Goal: Find specific page/section: Locate a particular part of the current website

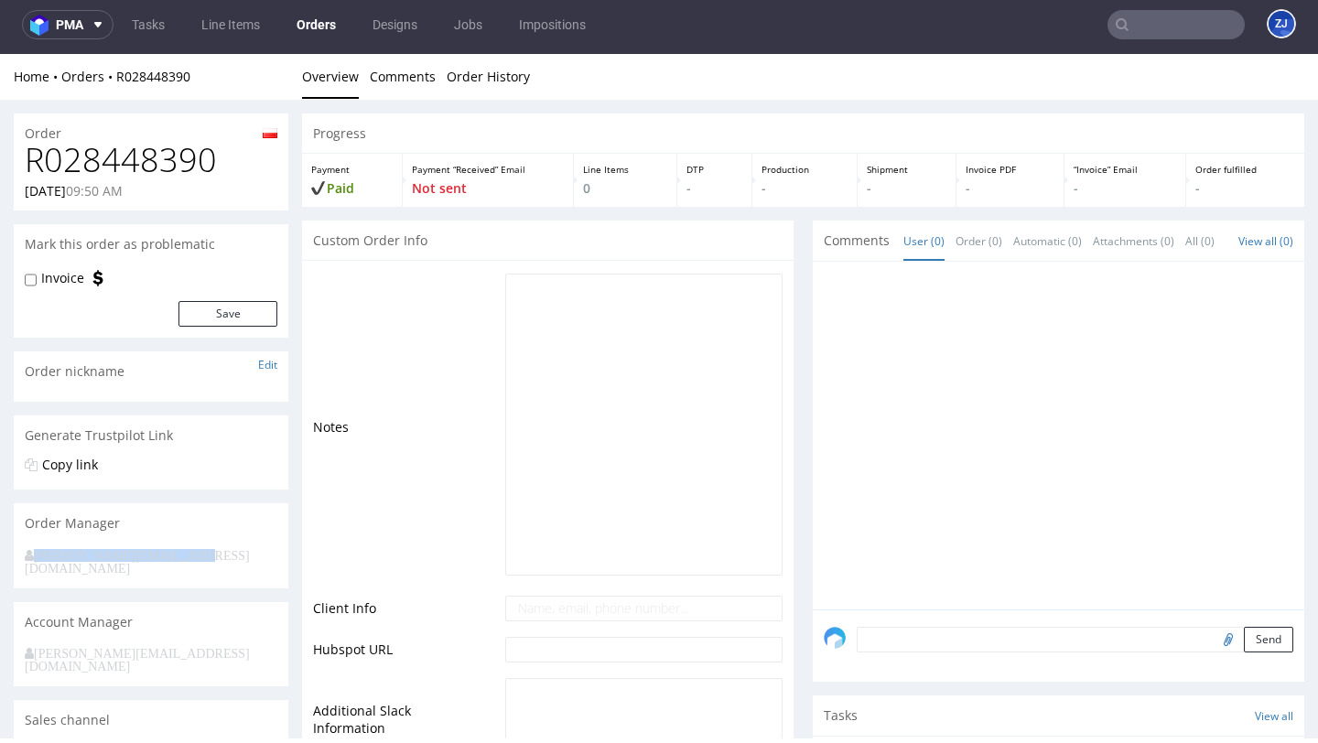
drag, startPoint x: 197, startPoint y: 554, endPoint x: 17, endPoint y: 550, distance: 179.4
click at [16, 550] on div "[PERSON_NAME][EMAIL_ADDRESS][DOMAIN_NAME]" at bounding box center [151, 566] width 275 height 45
copy icon "[PERSON_NAME][EMAIL_ADDRESS][DOMAIN_NAME]"
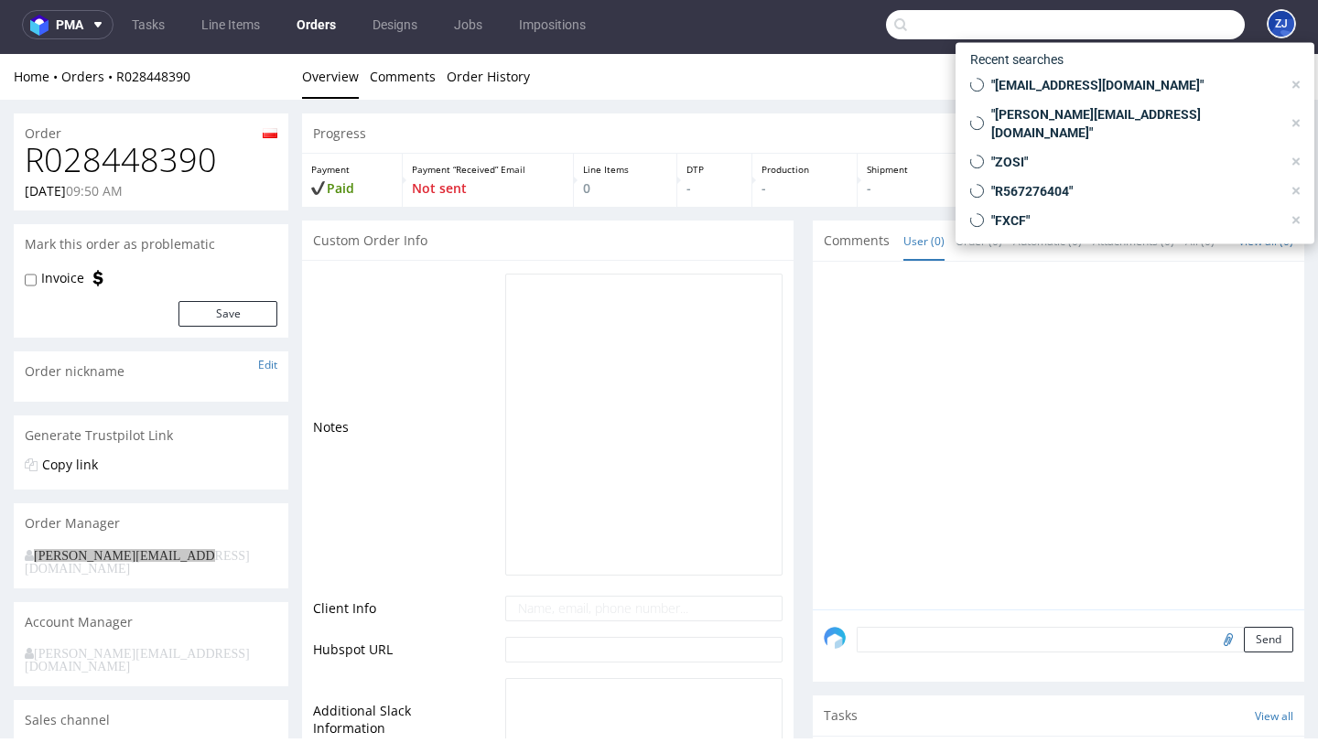
click at [1190, 28] on input "text" at bounding box center [1065, 24] width 359 height 29
paste input "[PERSON_NAME][EMAIL_ADDRESS][DOMAIN_NAME]"
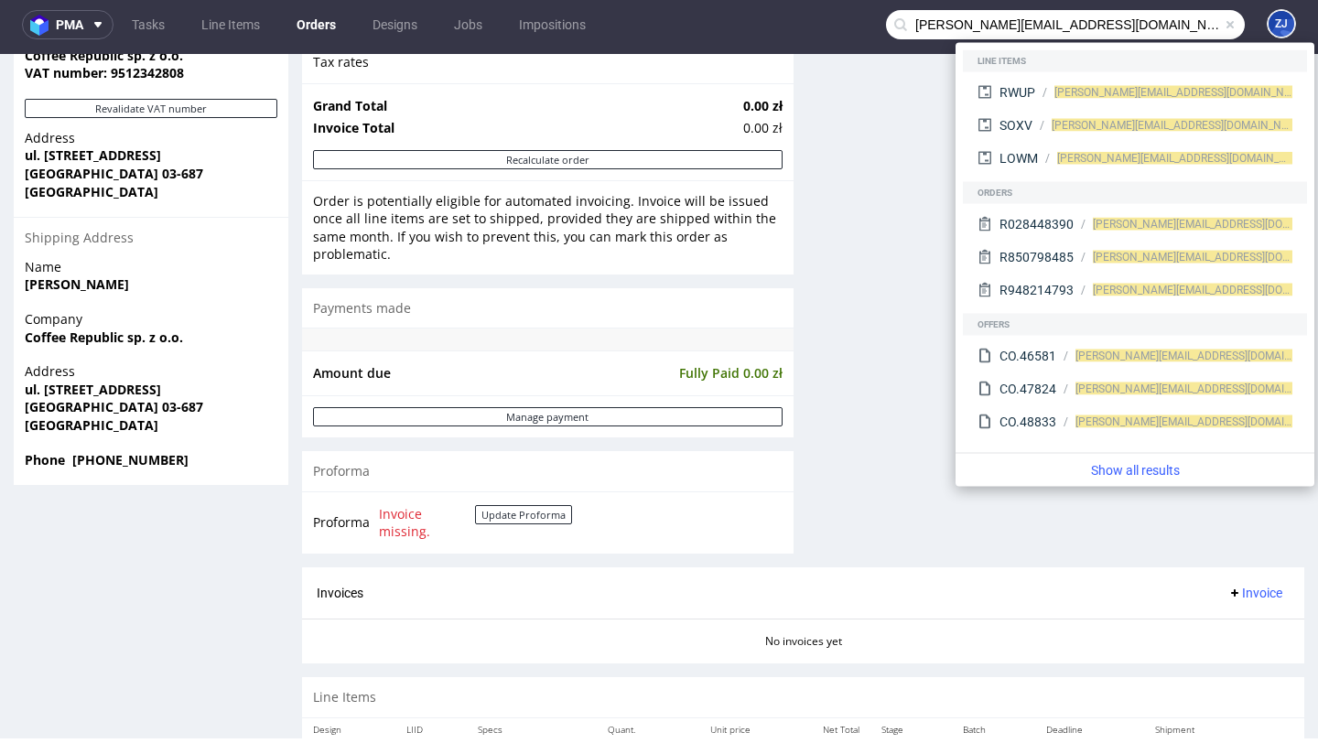
scroll to position [1165, 0]
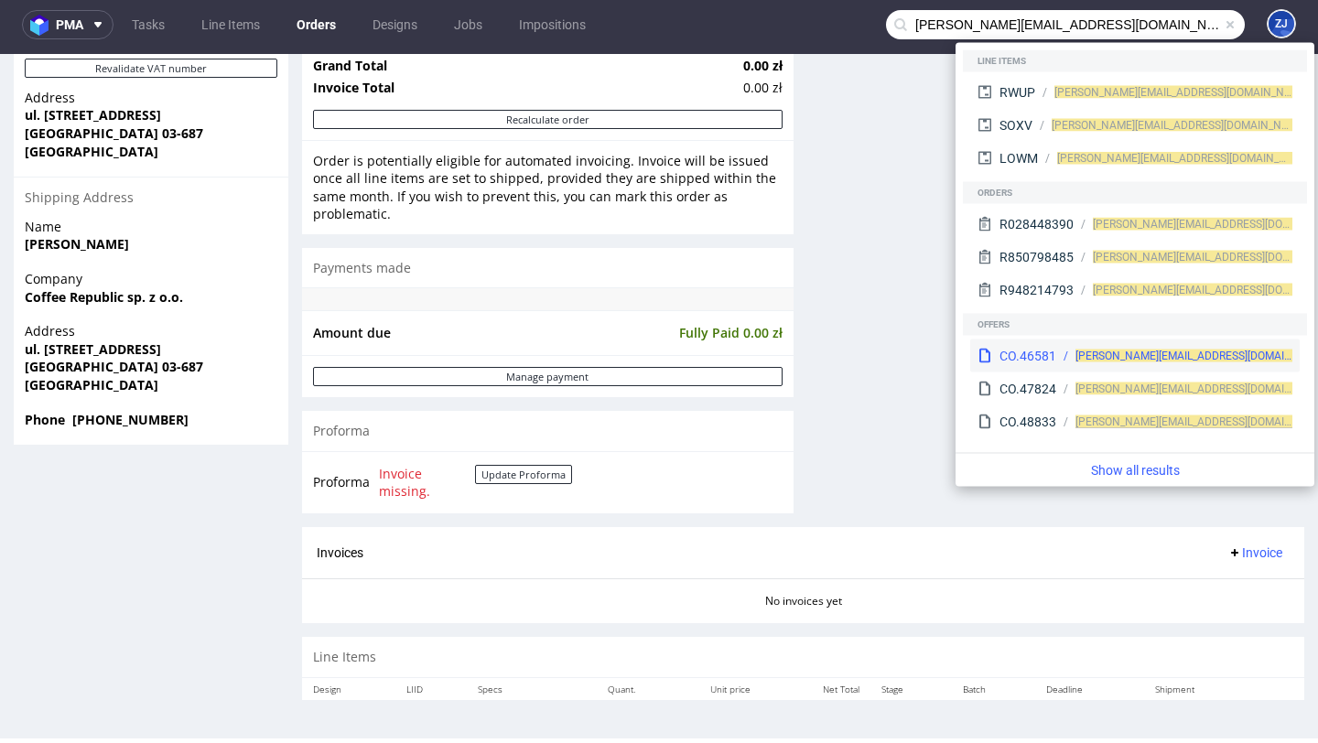
type input "[PERSON_NAME][EMAIL_ADDRESS][DOMAIN_NAME]"
click at [1051, 357] on div "CO.46581" at bounding box center [1027, 356] width 57 height 18
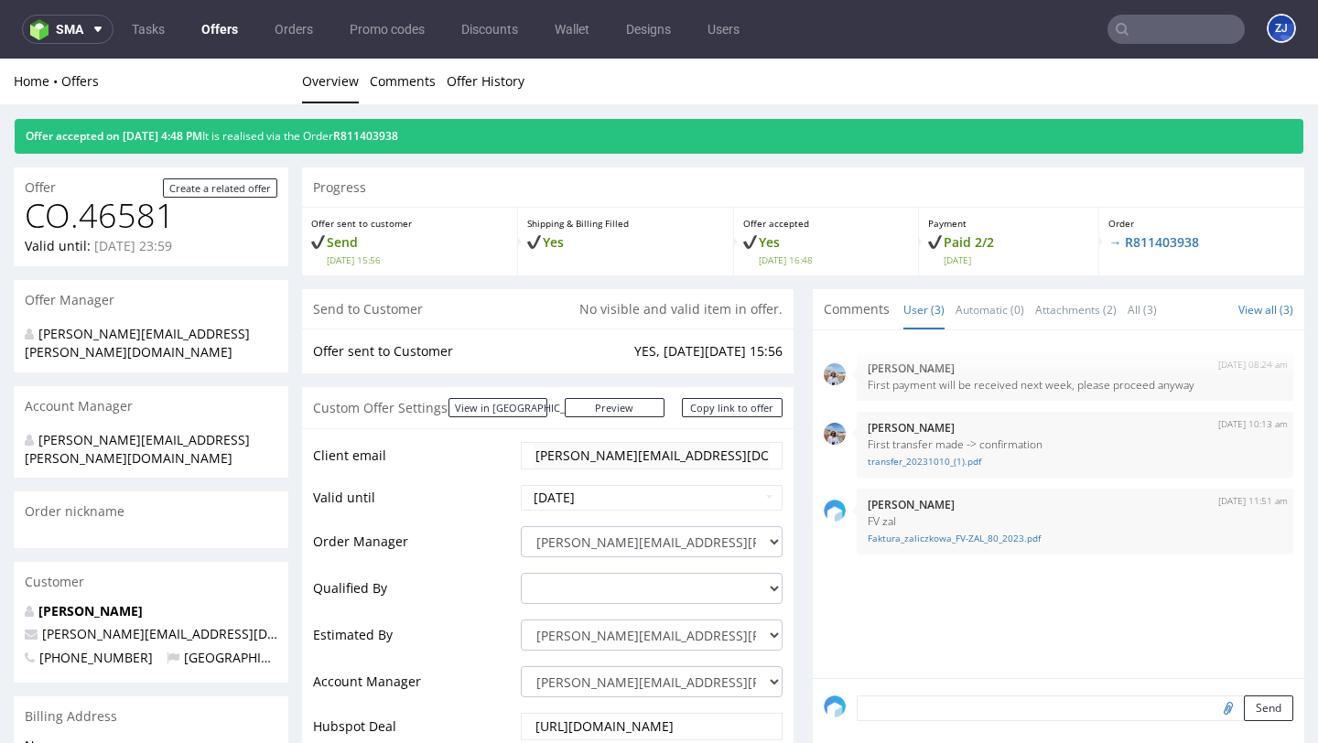
scroll to position [11, 0]
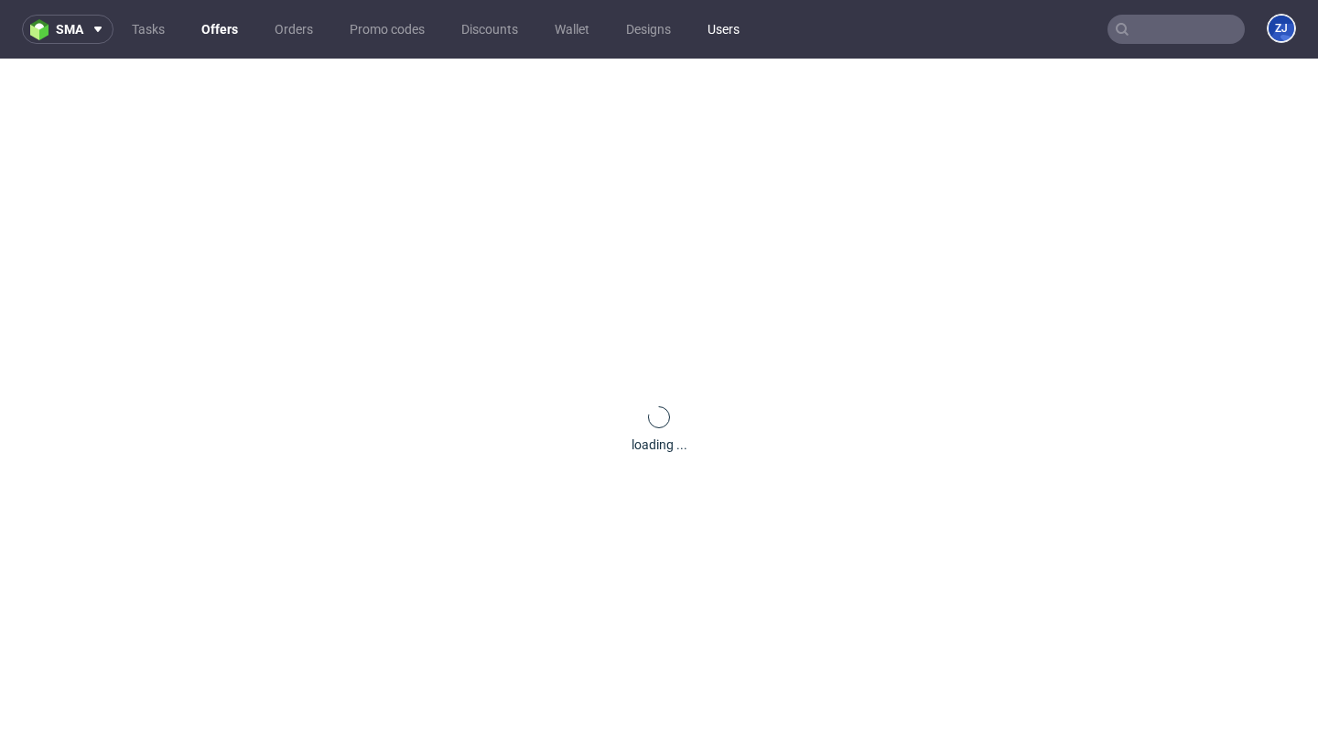
click at [727, 40] on link "Users" at bounding box center [724, 29] width 54 height 29
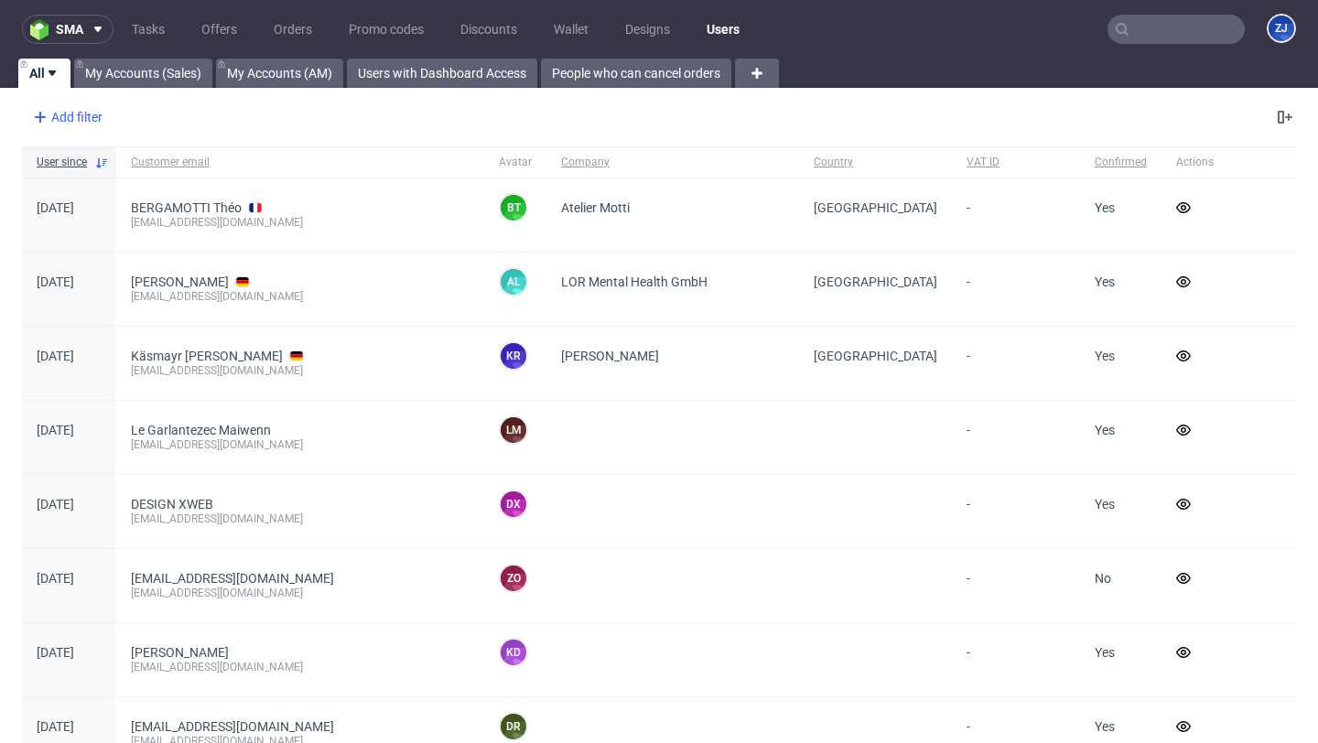
click at [106, 119] on div "Add filter" at bounding box center [66, 117] width 81 height 29
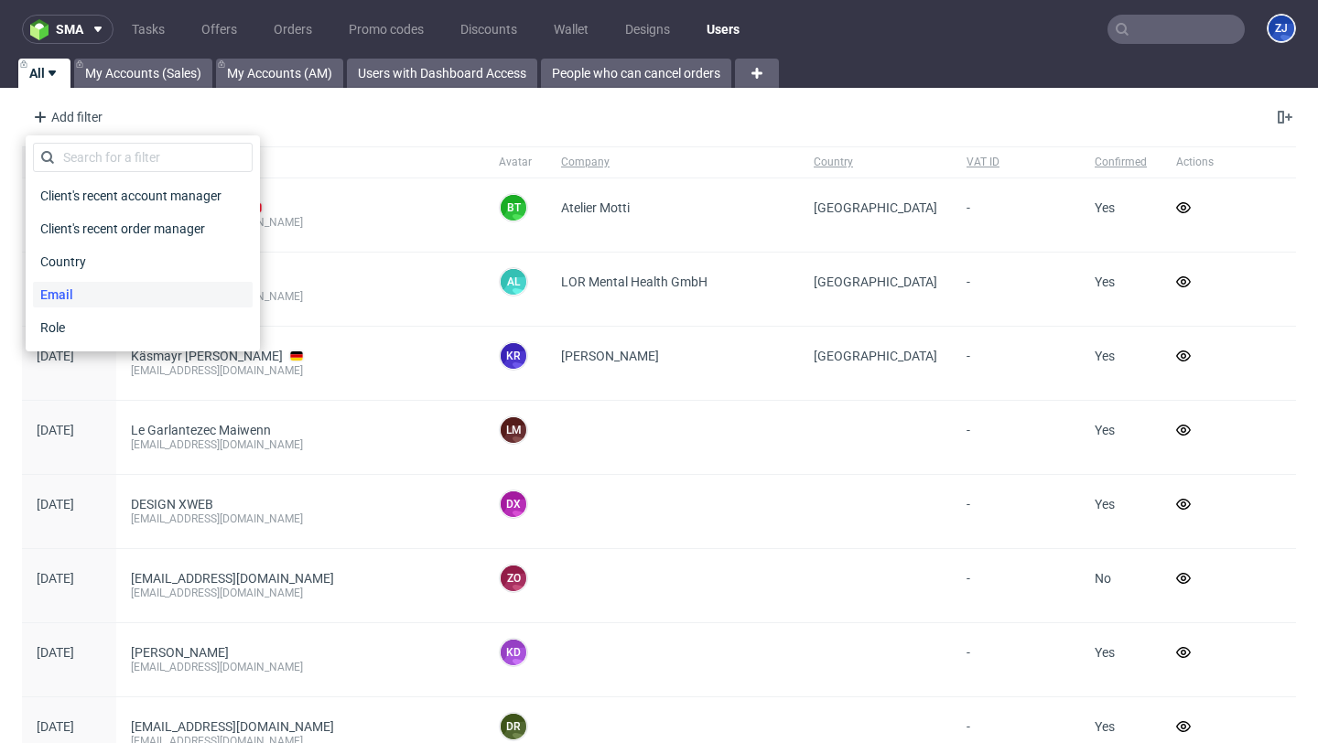
click at [84, 286] on div "Email" at bounding box center [143, 295] width 220 height 26
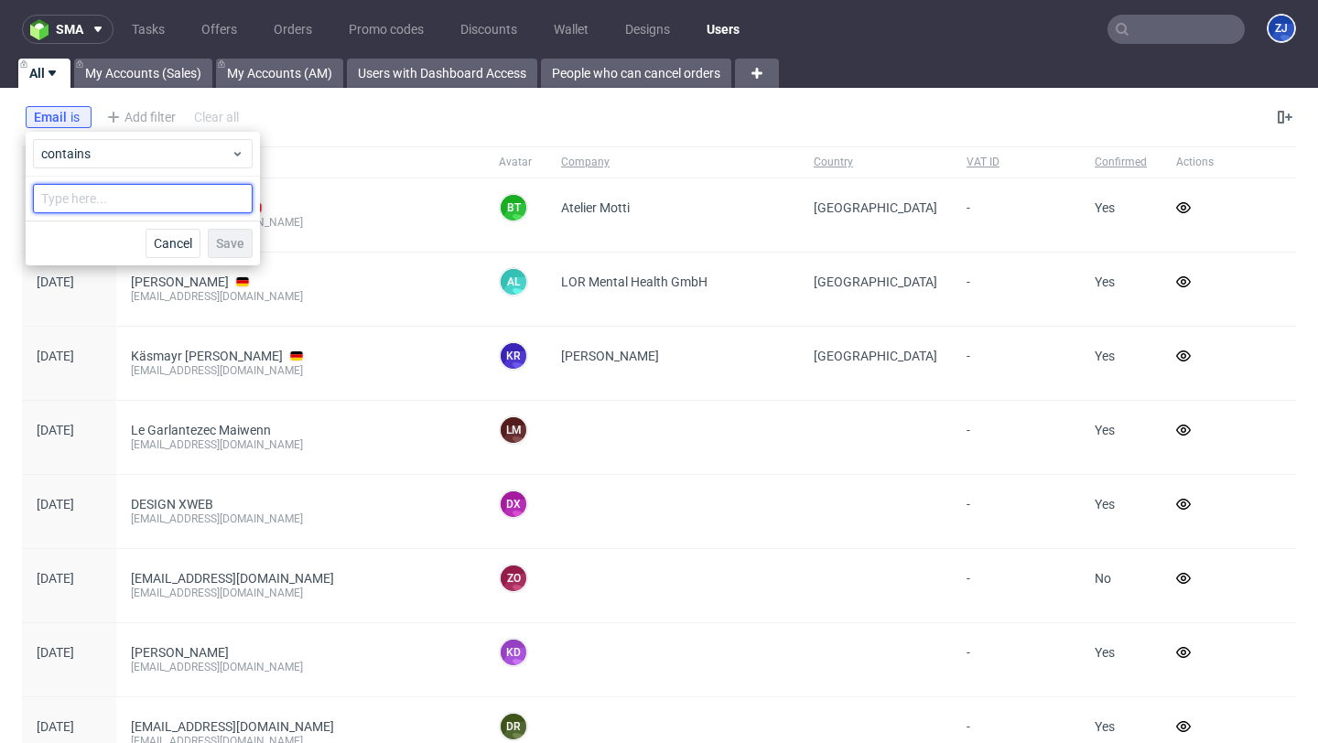
click at [93, 200] on input "text" at bounding box center [143, 198] width 220 height 29
paste input "[PERSON_NAME][EMAIL_ADDRESS][DOMAIN_NAME]"
type input "[PERSON_NAME][EMAIL_ADDRESS][DOMAIN_NAME]"
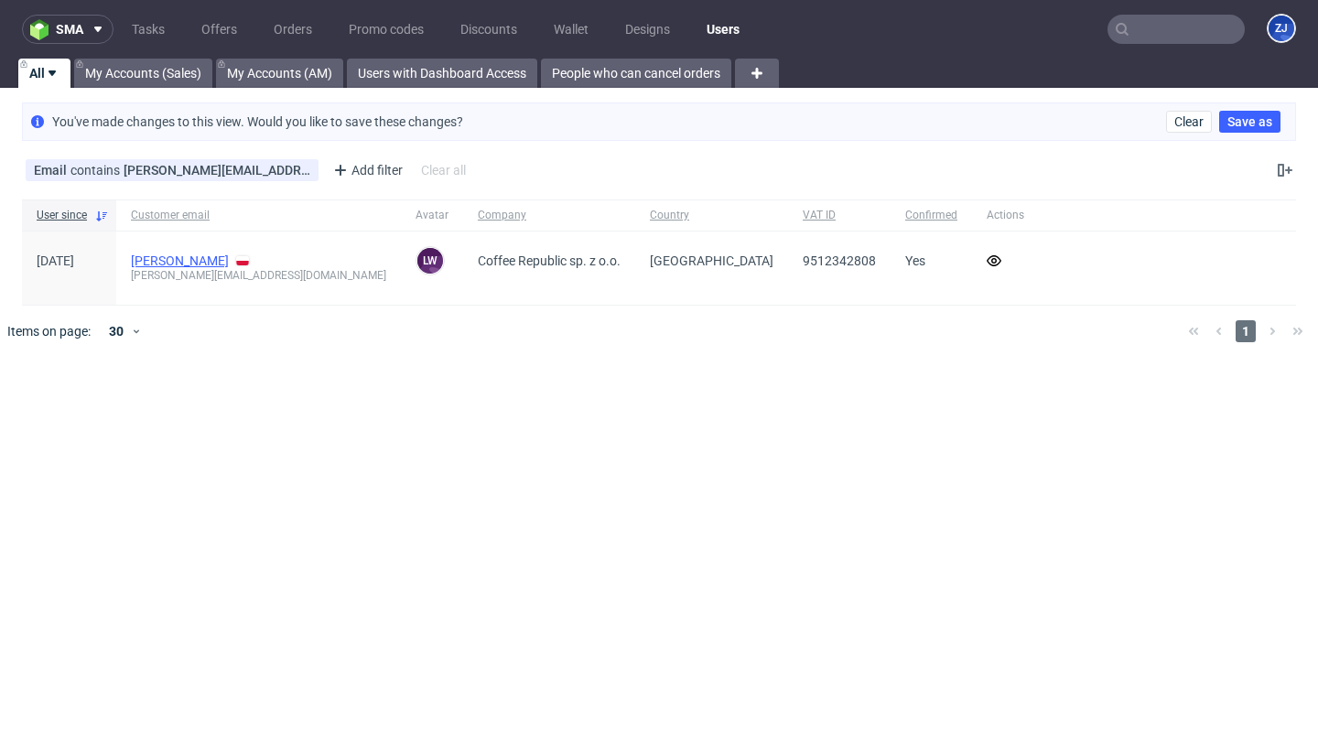
click at [171, 254] on link "[PERSON_NAME]" at bounding box center [180, 261] width 98 height 15
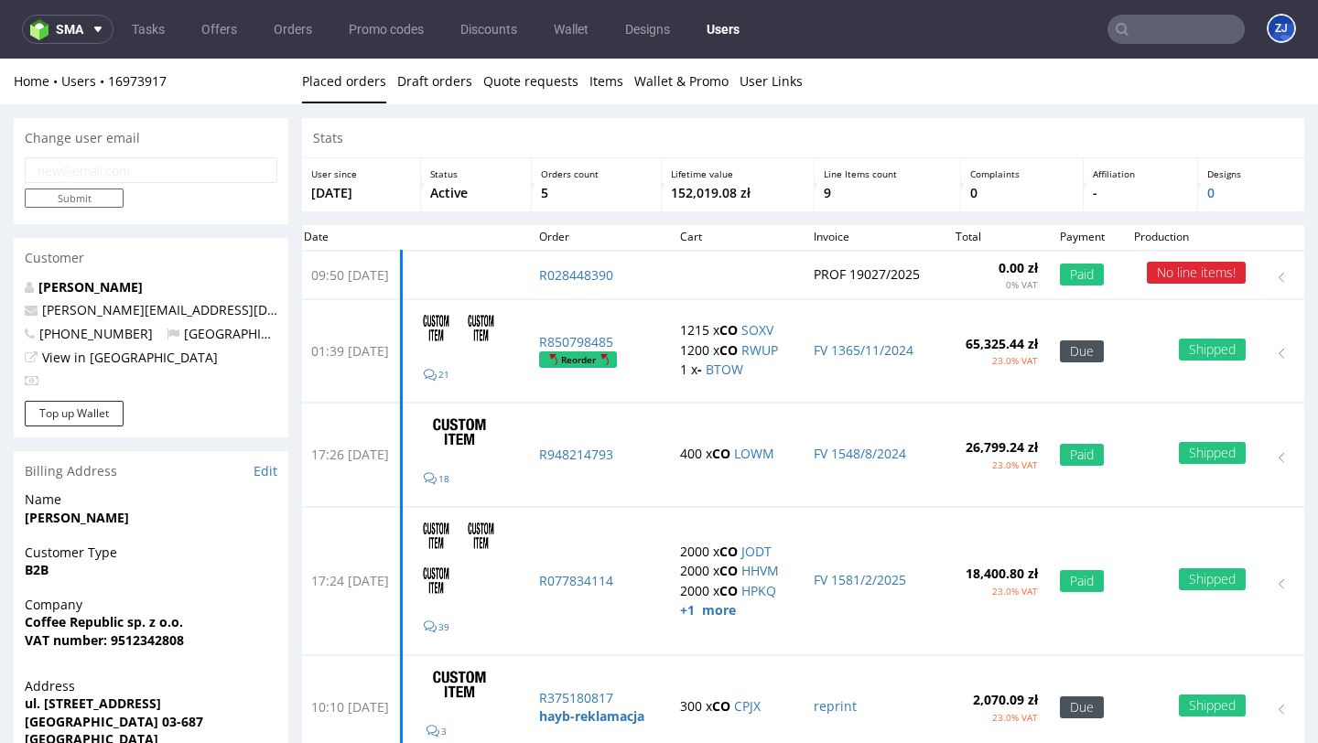
click at [1120, 30] on input "text" at bounding box center [1175, 29] width 137 height 29
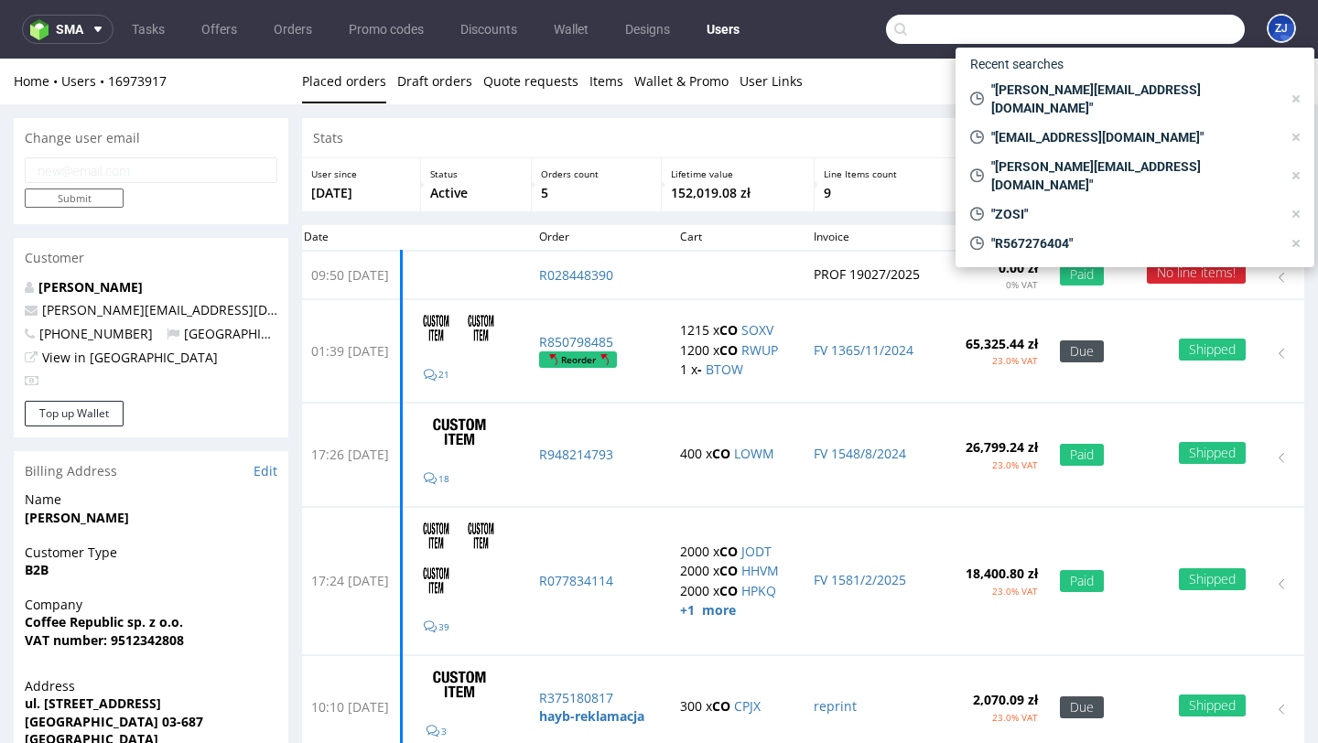
paste input "[PERSON_NAME][EMAIL_ADDRESS][DOMAIN_NAME]"
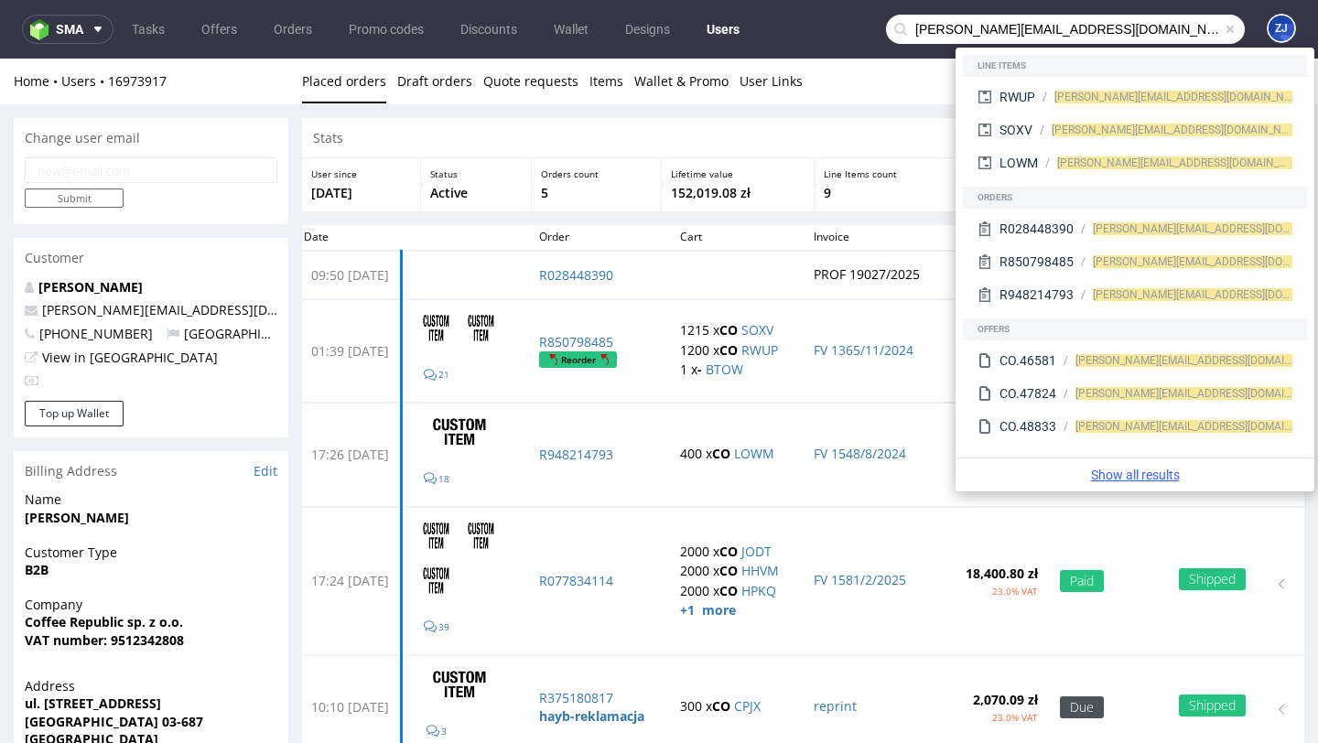
type input "[PERSON_NAME][EMAIL_ADDRESS][DOMAIN_NAME]"
click at [1110, 471] on link "Show all results" at bounding box center [1135, 475] width 344 height 18
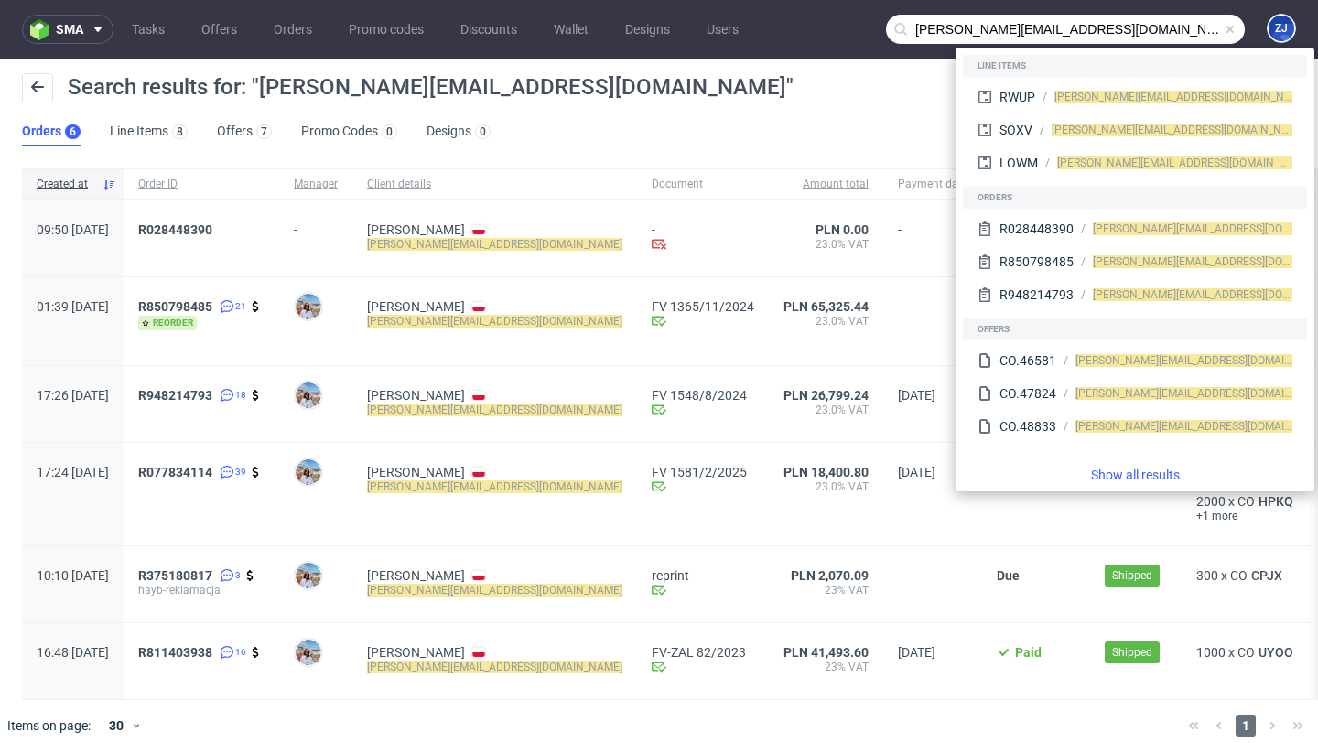
click at [675, 108] on div "Search results for: "[PERSON_NAME][EMAIL_ADDRESS][DOMAIN_NAME]"" at bounding box center [659, 95] width 1274 height 44
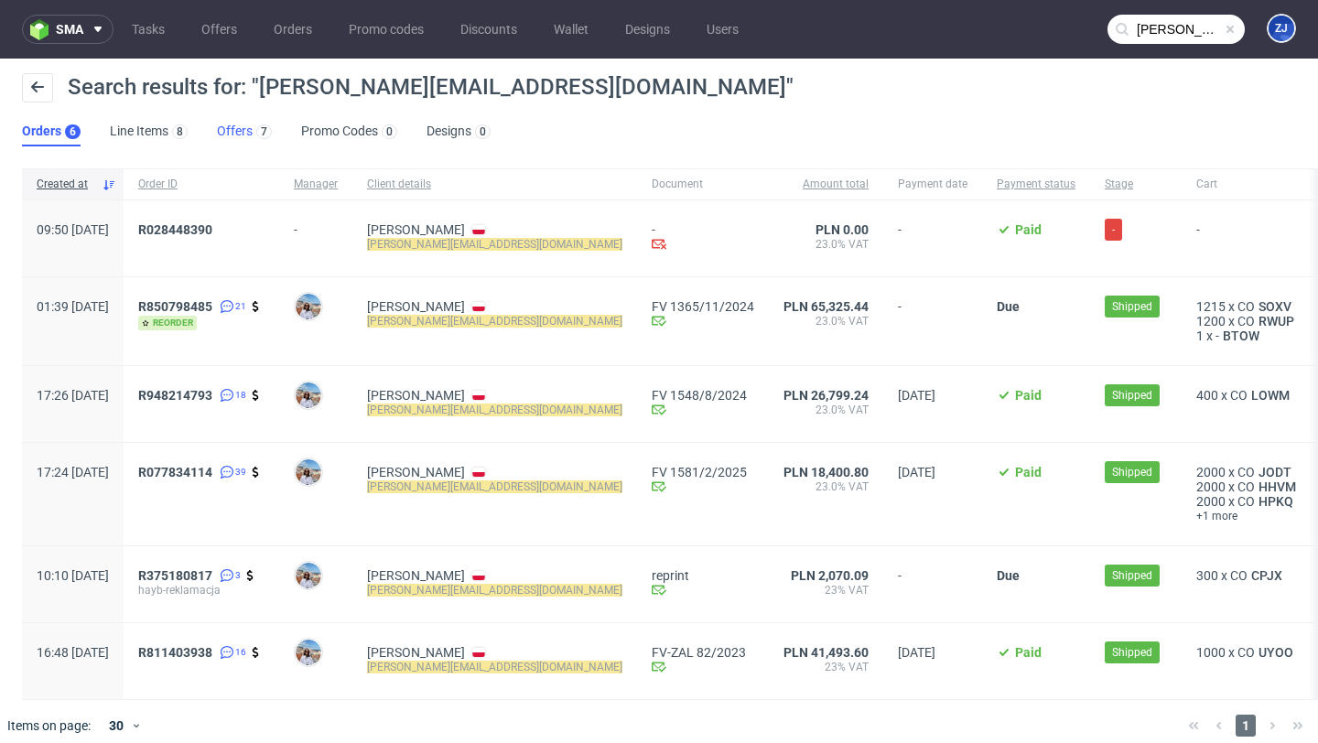
click at [225, 131] on link "Offers 7" at bounding box center [244, 131] width 55 height 29
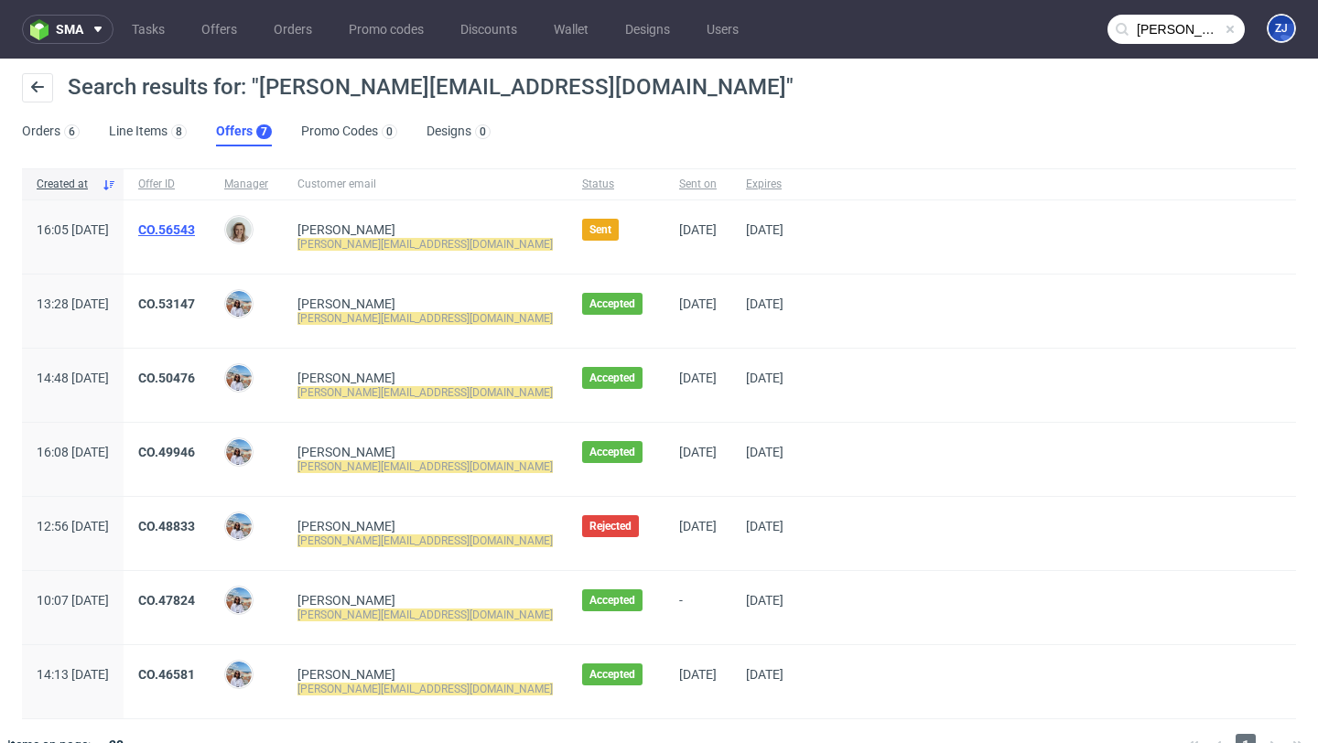
click at [195, 232] on link "CO.56543" at bounding box center [166, 229] width 57 height 15
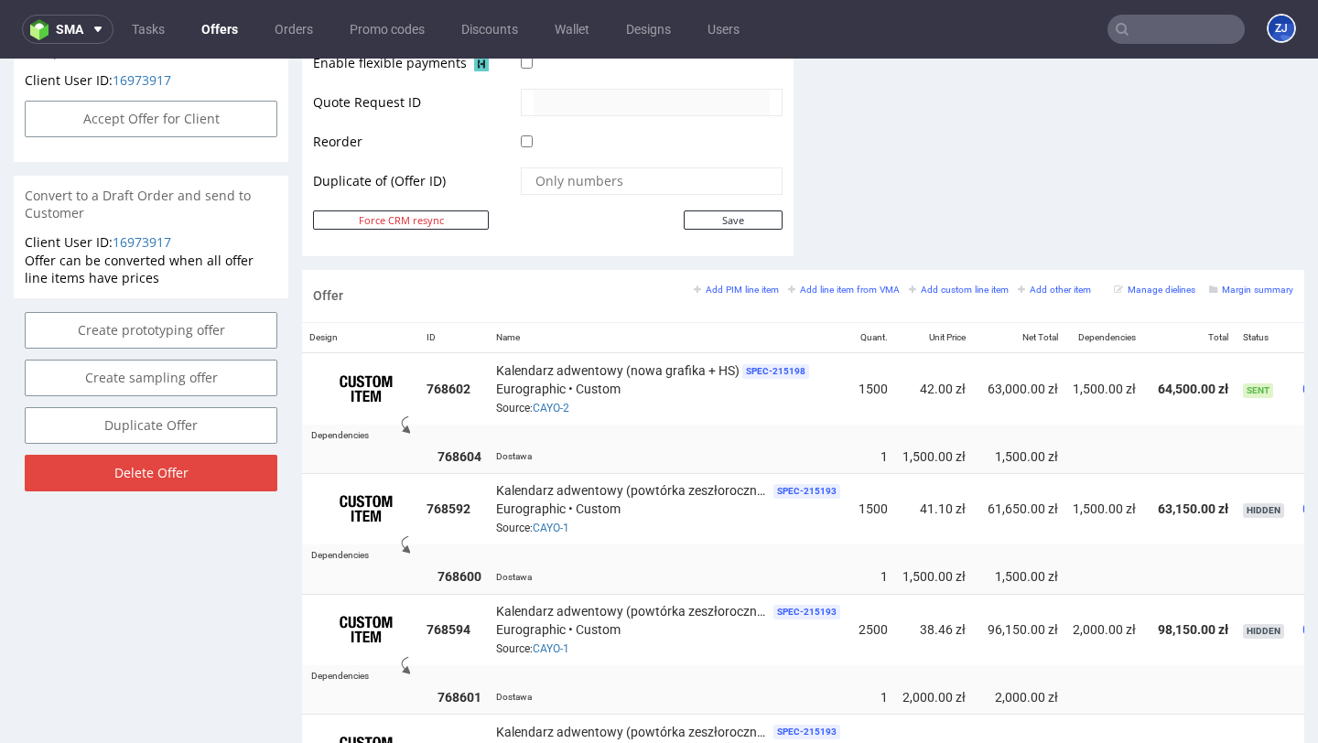
scroll to position [764, 0]
